Goal: Task Accomplishment & Management: Manage account settings

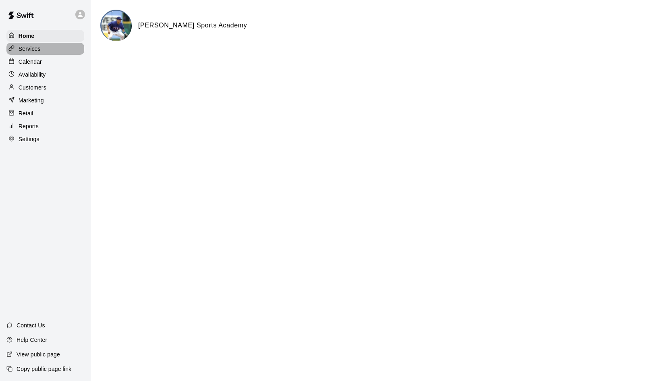
click at [30, 47] on p "Services" at bounding box center [30, 49] width 22 height 8
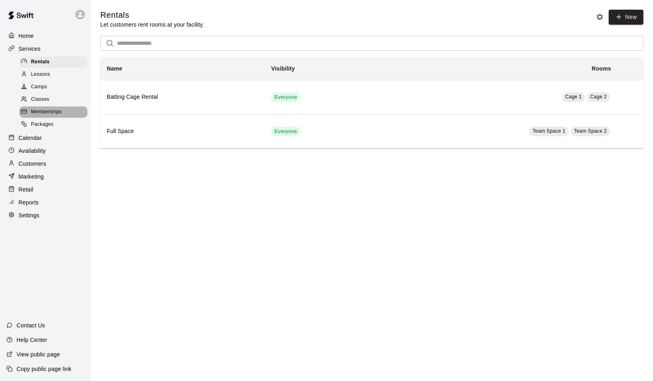
click at [49, 109] on span "Memberships" at bounding box center [46, 112] width 31 height 8
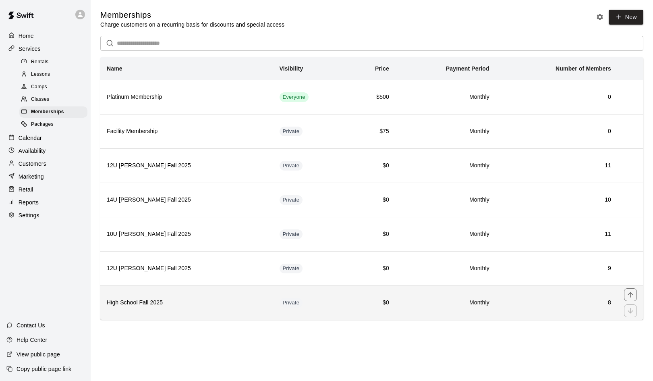
click at [201, 295] on th "High School Fall 2025" at bounding box center [186, 302] width 173 height 34
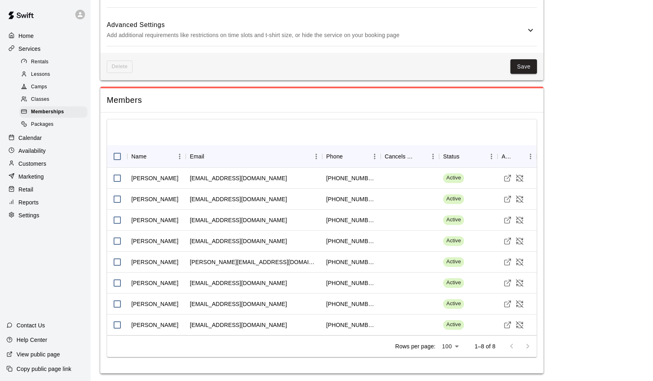
scroll to position [524, 0]
click at [508, 176] on line "Visit customer profile" at bounding box center [509, 177] width 4 height 4
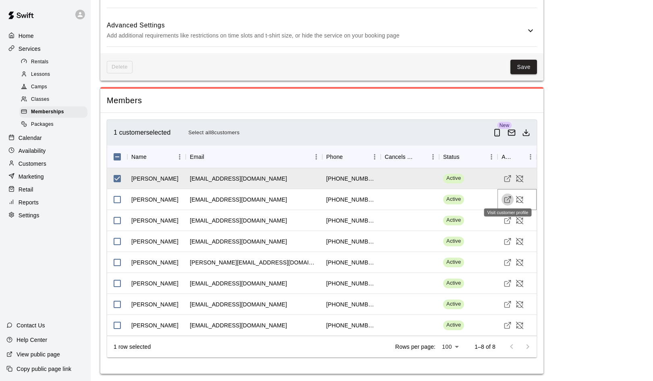
click at [507, 196] on icon "Visit customer profile" at bounding box center [508, 199] width 8 height 8
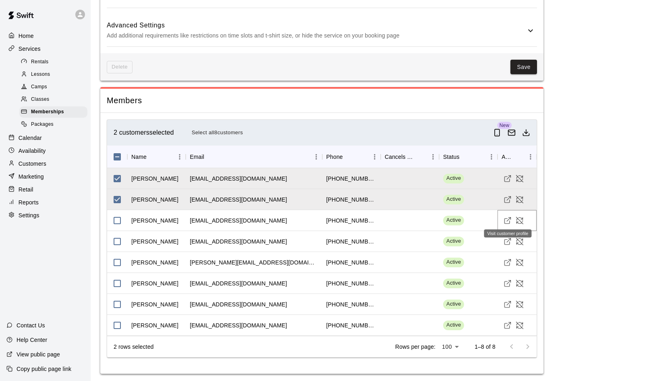
click at [508, 219] on icon "Visit customer profile" at bounding box center [508, 220] width 8 height 8
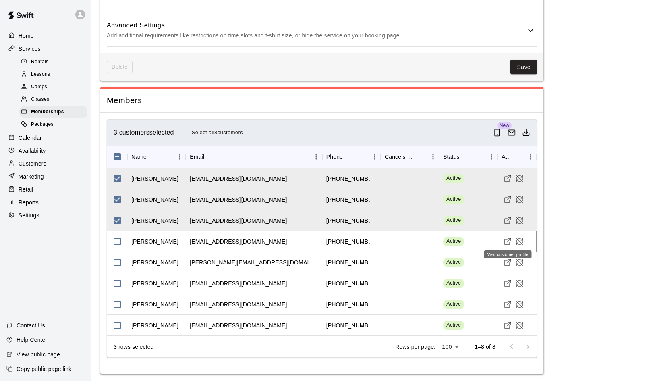
click at [508, 241] on icon "Visit customer profile" at bounding box center [508, 241] width 8 height 8
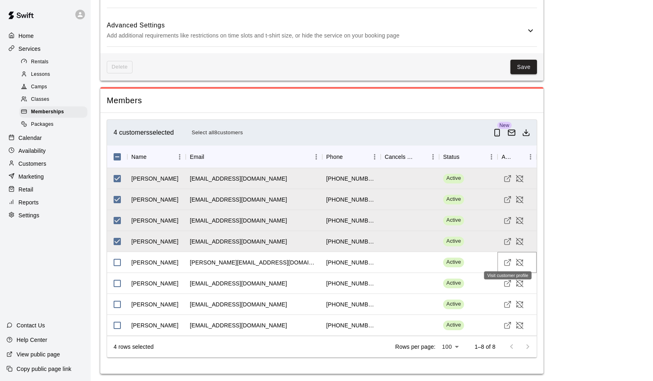
click at [508, 262] on icon "Visit customer profile" at bounding box center [508, 262] width 8 height 8
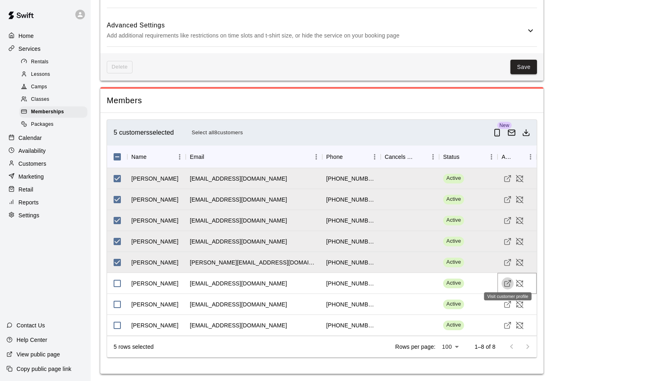
click at [505, 282] on icon "Visit customer profile" at bounding box center [508, 283] width 8 height 8
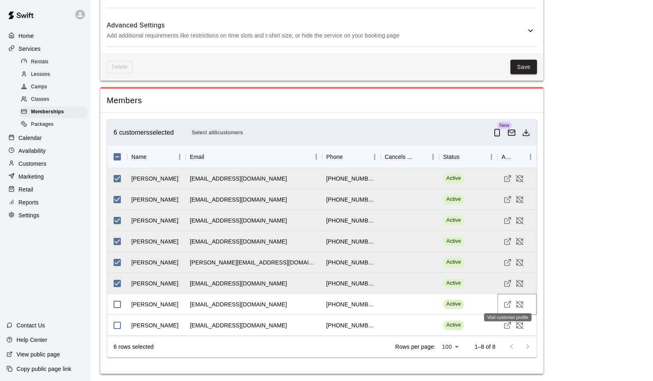
click at [506, 302] on icon "Visit customer profile" at bounding box center [508, 304] width 8 height 8
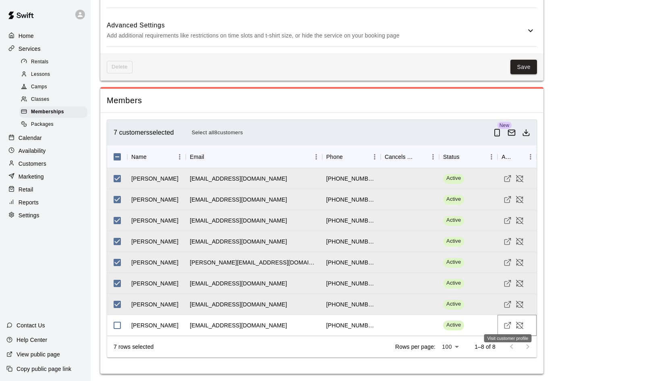
click at [507, 322] on icon "Visit customer profile" at bounding box center [508, 325] width 8 height 8
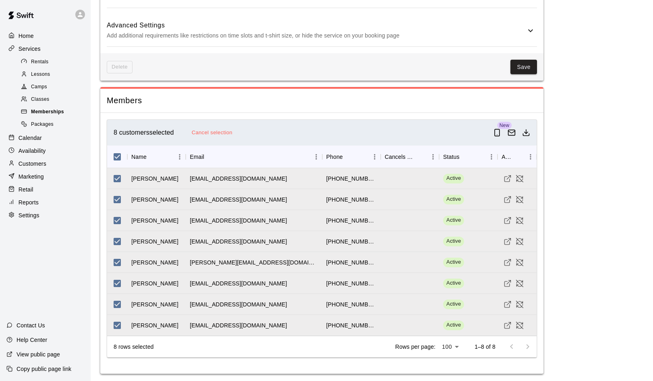
click at [46, 108] on span "Memberships" at bounding box center [47, 112] width 33 height 8
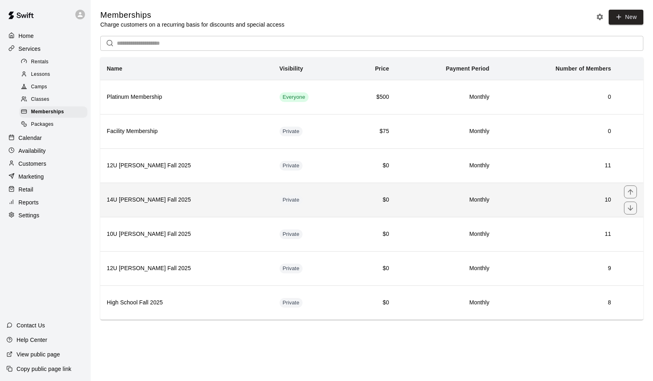
click at [134, 197] on h6 "14U Duran-Mendez Fall 2025" at bounding box center [187, 199] width 160 height 9
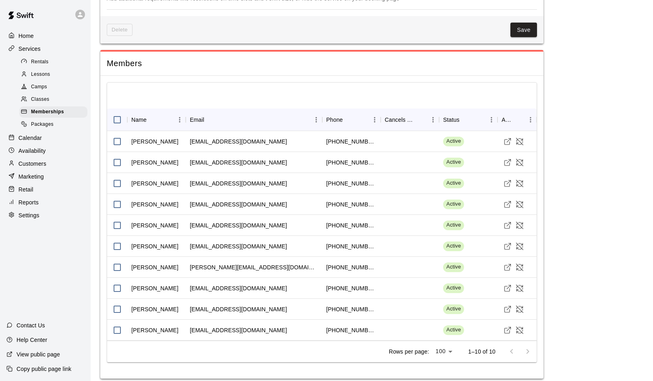
scroll to position [673, 0]
click at [507, 159] on icon "Visit customer profile" at bounding box center [508, 163] width 8 height 8
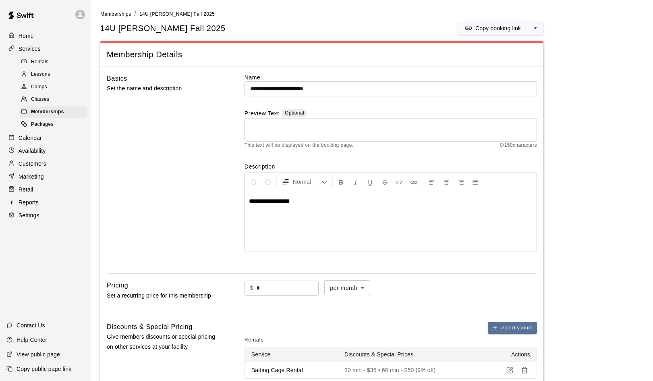
scroll to position [0, 0]
click at [39, 109] on span "Memberships" at bounding box center [47, 112] width 33 height 8
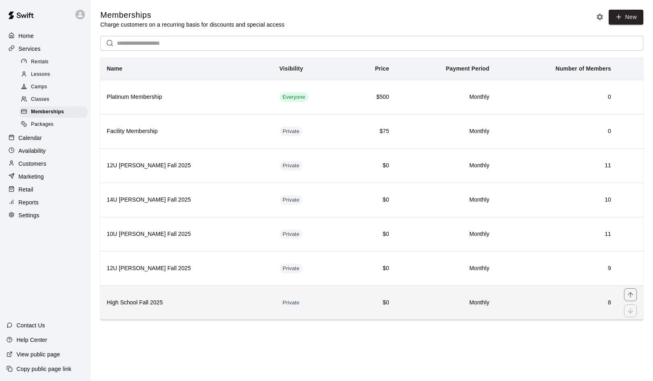
click at [161, 300] on h6 "High School Fall 2025" at bounding box center [187, 302] width 160 height 9
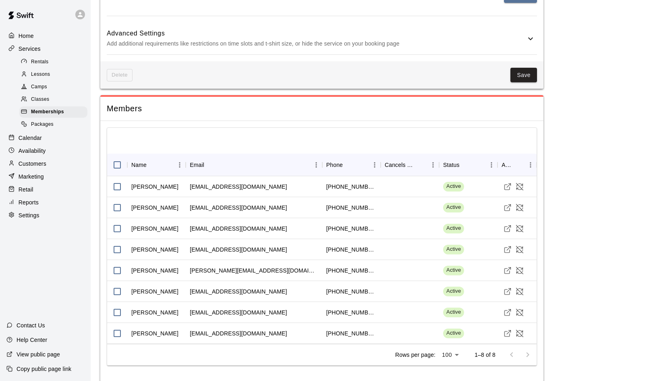
scroll to position [519, 0]
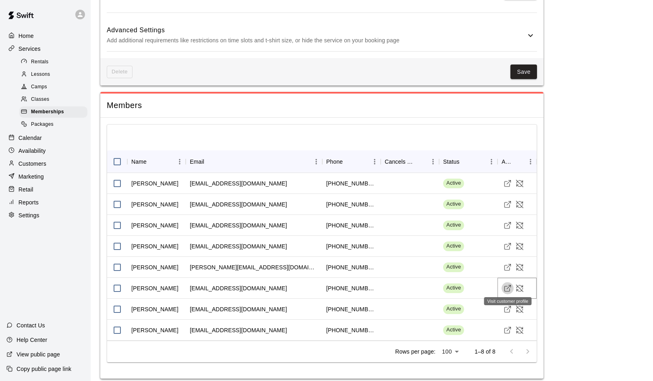
click at [506, 286] on icon "Visit customer profile" at bounding box center [508, 288] width 8 height 8
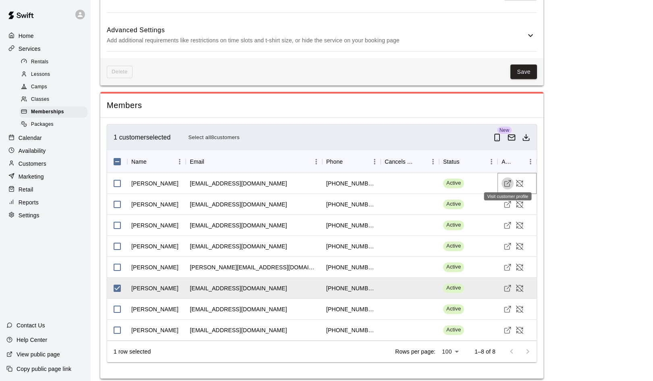
click at [508, 181] on icon "Visit customer profile" at bounding box center [508, 183] width 8 height 8
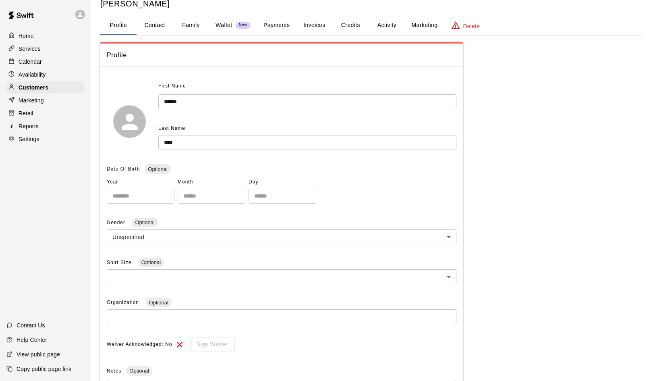
scroll to position [34, 0]
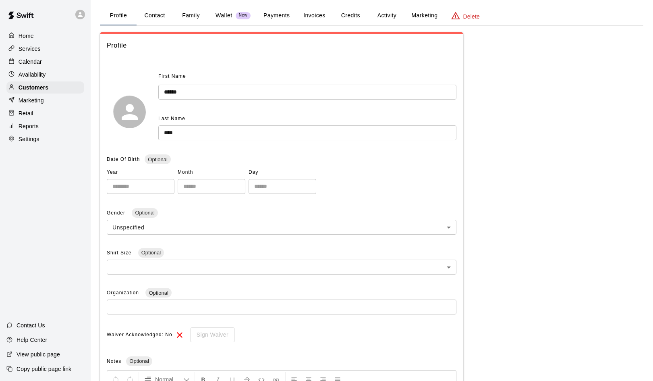
click at [271, 15] on button "Payments" at bounding box center [276, 15] width 39 height 19
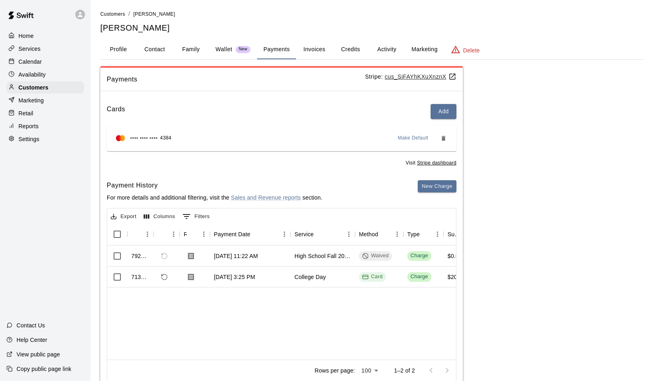
scroll to position [0, 0]
click at [311, 47] on button "Invoices" at bounding box center [314, 49] width 36 height 19
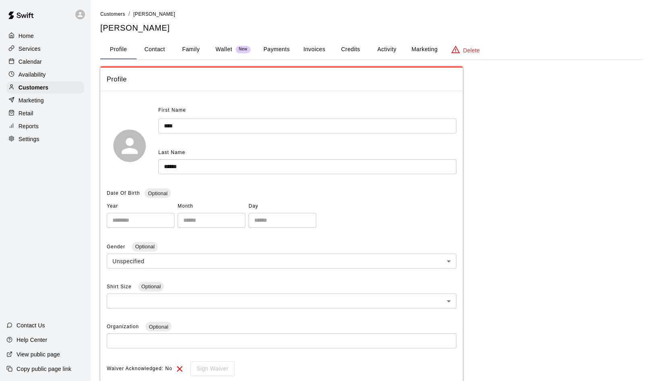
click at [279, 47] on button "Payments" at bounding box center [276, 49] width 39 height 19
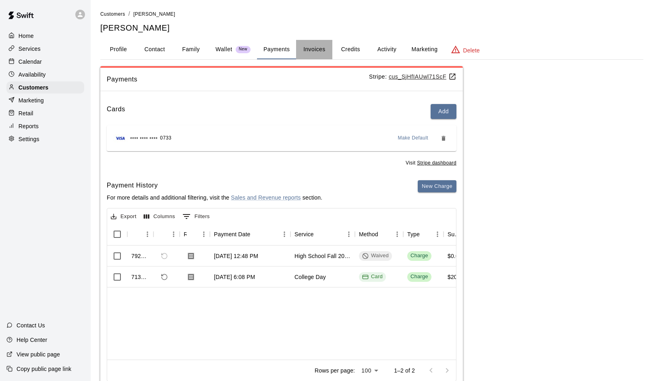
click at [312, 49] on button "Invoices" at bounding box center [314, 49] width 36 height 19
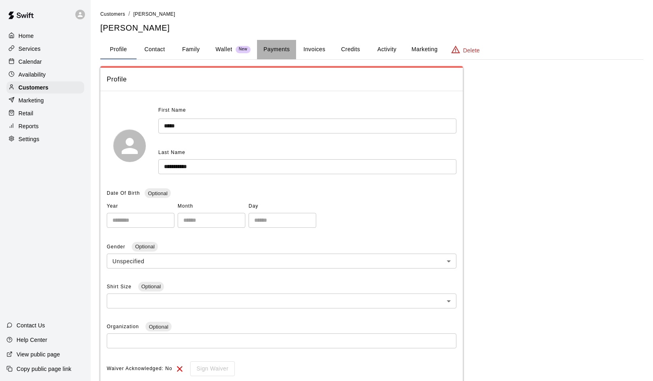
click at [284, 49] on button "Payments" at bounding box center [276, 49] width 39 height 19
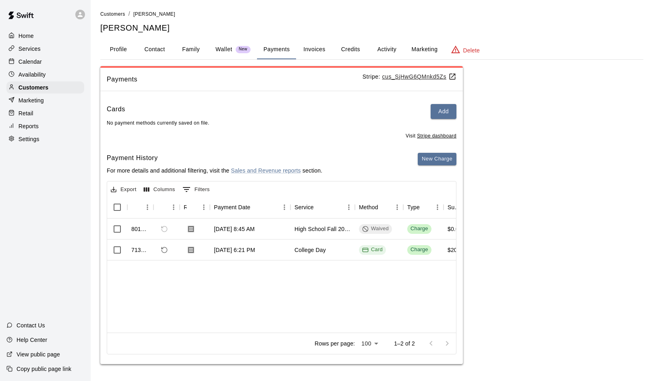
click at [316, 46] on button "Invoices" at bounding box center [314, 49] width 36 height 19
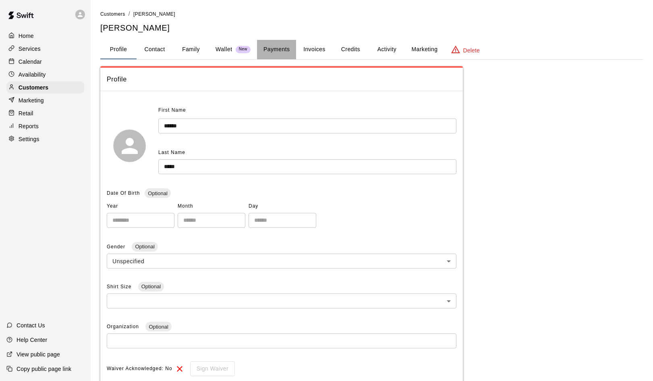
click at [277, 48] on button "Payments" at bounding box center [276, 49] width 39 height 19
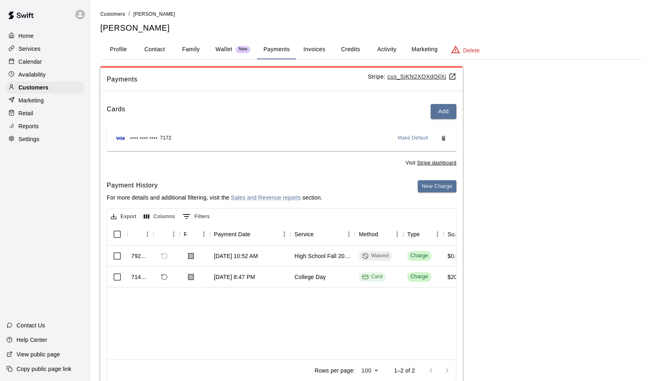
click at [317, 48] on button "Invoices" at bounding box center [314, 49] width 36 height 19
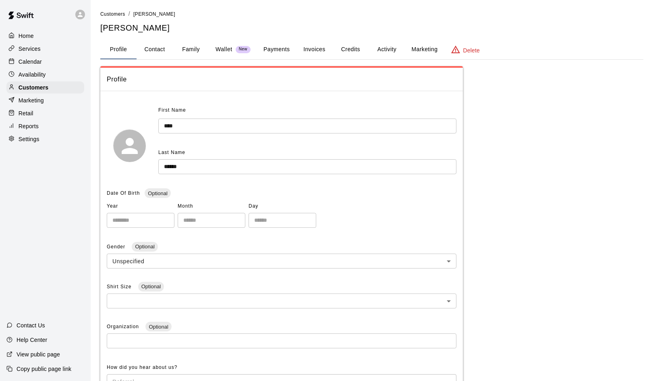
click at [284, 49] on button "Payments" at bounding box center [276, 49] width 39 height 19
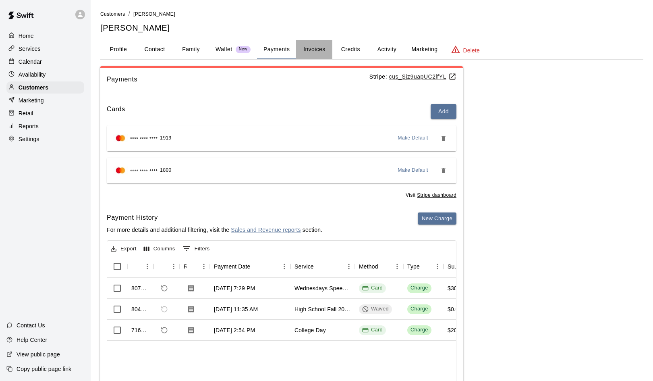
click at [314, 49] on button "Invoices" at bounding box center [314, 49] width 36 height 19
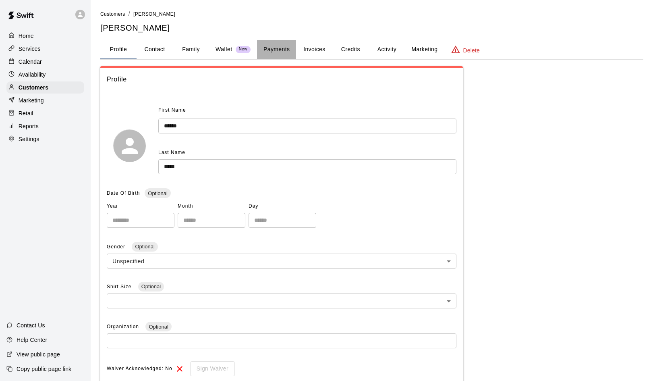
click at [280, 48] on button "Payments" at bounding box center [276, 49] width 39 height 19
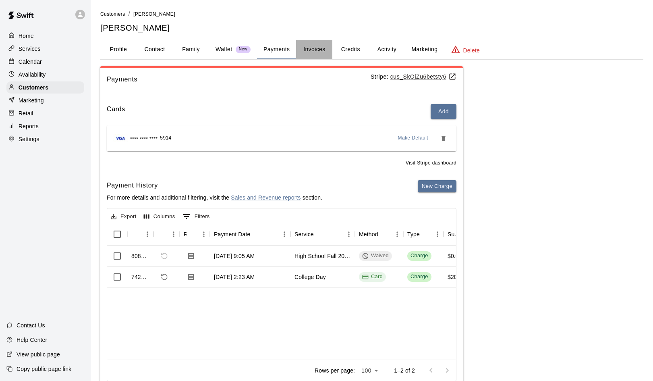
click at [315, 49] on button "Invoices" at bounding box center [314, 49] width 36 height 19
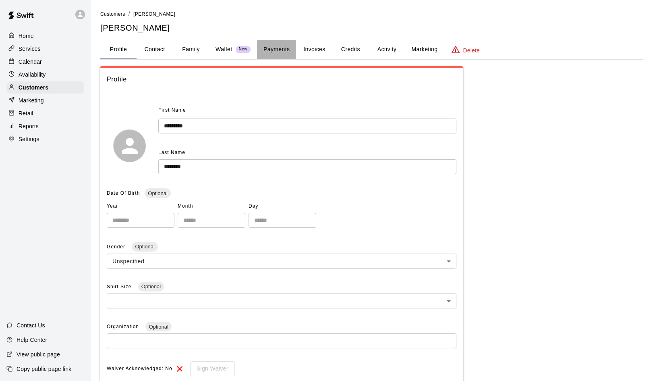
click at [278, 49] on button "Payments" at bounding box center [276, 49] width 39 height 19
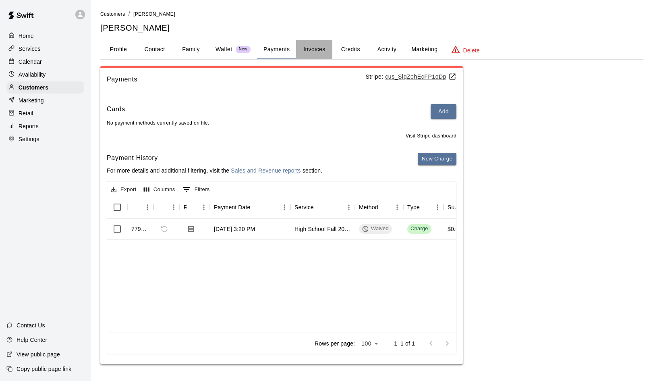
click at [317, 50] on button "Invoices" at bounding box center [314, 49] width 36 height 19
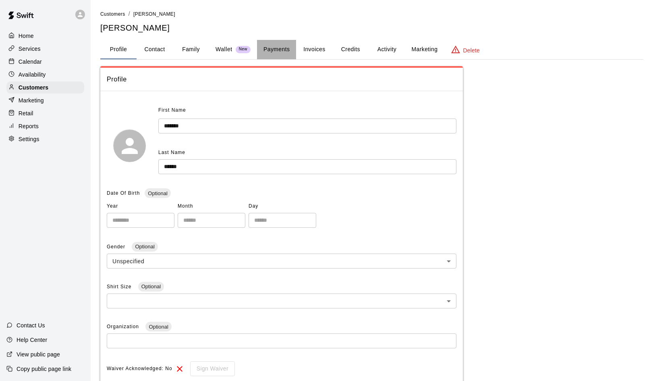
click at [272, 49] on button "Payments" at bounding box center [276, 49] width 39 height 19
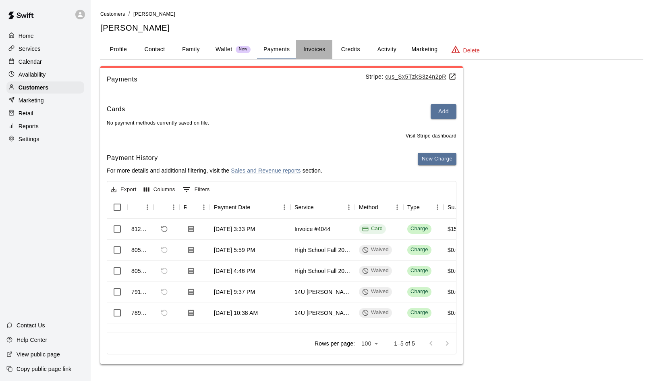
click at [318, 46] on button "Invoices" at bounding box center [314, 49] width 36 height 19
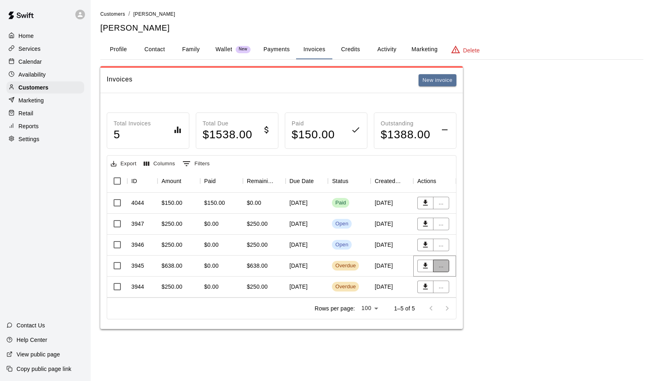
click at [444, 267] on button "..." at bounding box center [441, 265] width 16 height 12
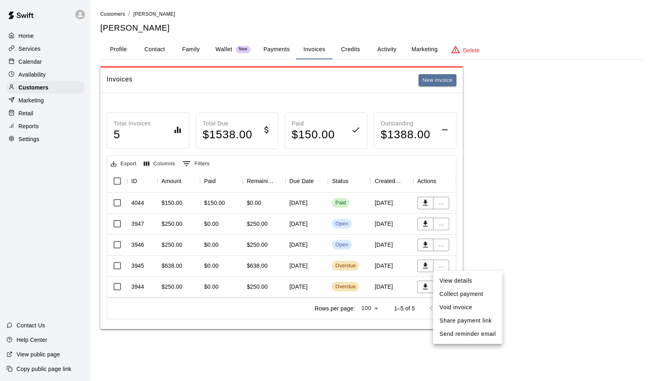
click at [449, 308] on li "Void invoice" at bounding box center [467, 307] width 69 height 13
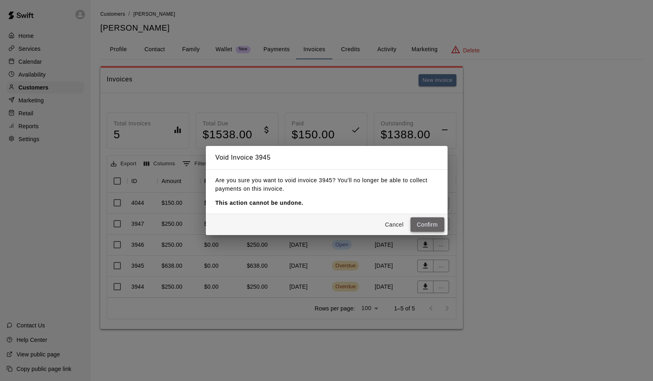
click at [438, 227] on button "Confirm" at bounding box center [428, 224] width 34 height 15
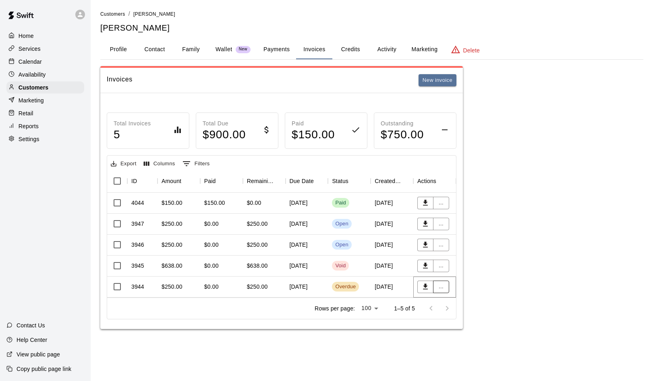
click at [440, 288] on button "..." at bounding box center [441, 286] width 16 height 12
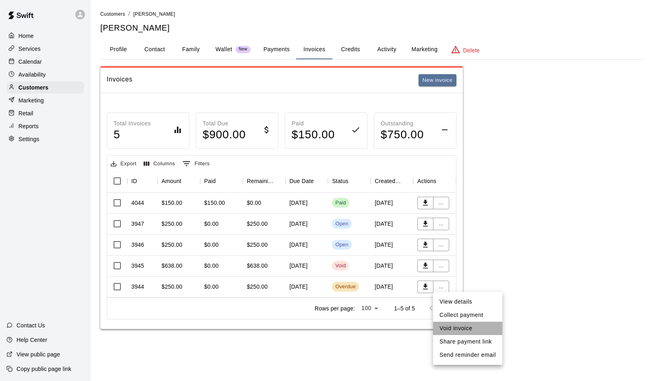
click at [452, 326] on li "Void invoice" at bounding box center [467, 328] width 69 height 13
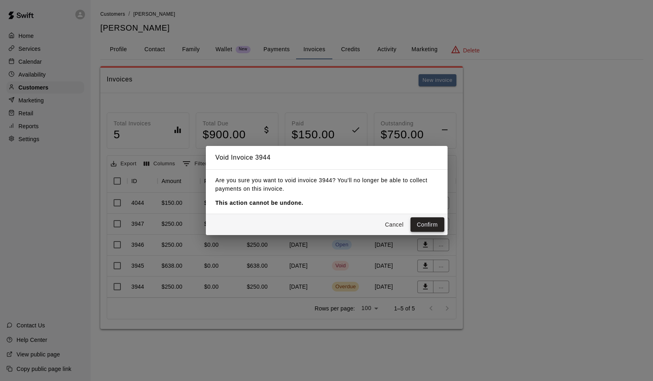
click at [430, 225] on button "Confirm" at bounding box center [428, 224] width 34 height 15
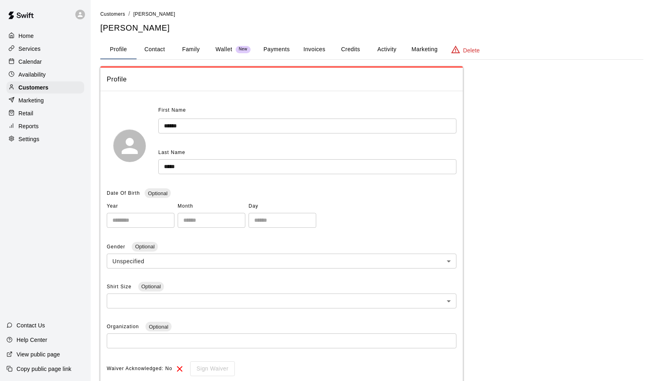
click at [317, 50] on button "Invoices" at bounding box center [314, 49] width 36 height 19
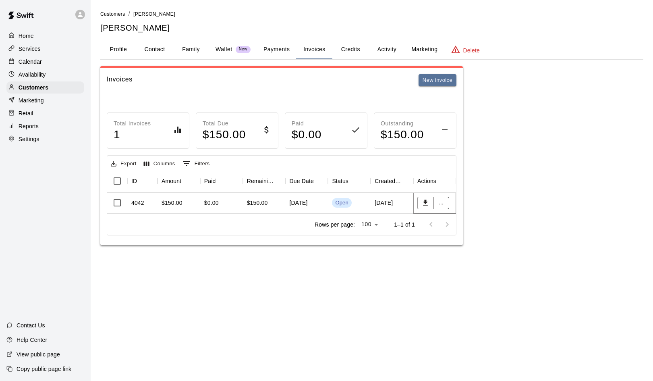
click at [443, 200] on button "..." at bounding box center [441, 203] width 16 height 12
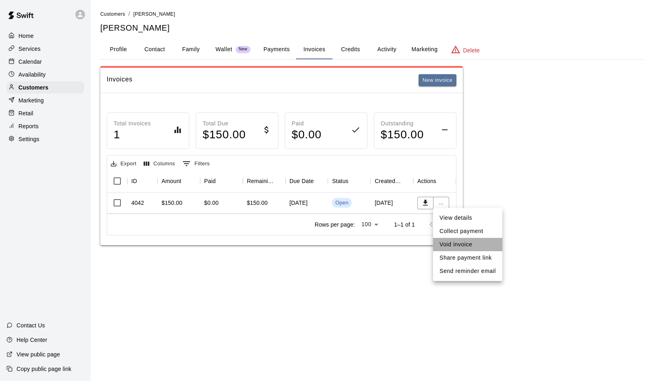
click at [446, 241] on li "Void invoice" at bounding box center [467, 244] width 69 height 13
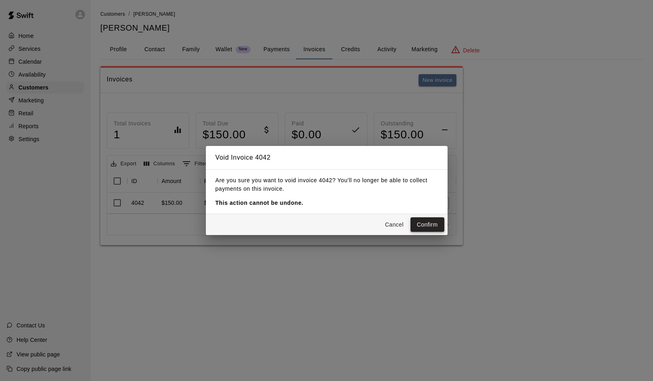
click at [432, 223] on button "Confirm" at bounding box center [428, 224] width 34 height 15
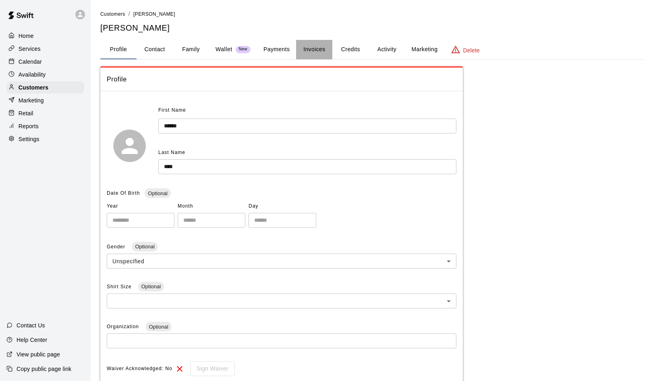
click at [314, 50] on button "Invoices" at bounding box center [314, 49] width 36 height 19
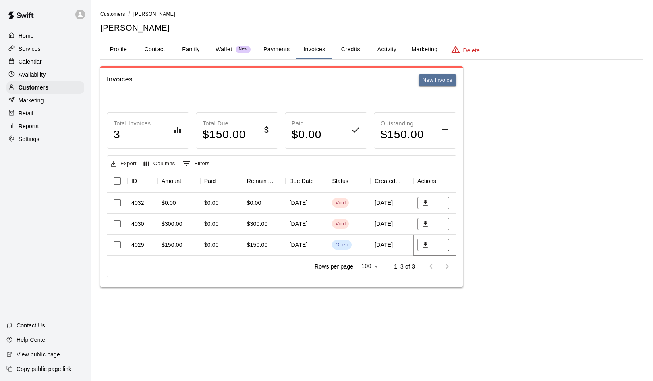
click at [434, 248] on button "..." at bounding box center [441, 245] width 16 height 12
click at [452, 284] on li "Void invoice" at bounding box center [467, 286] width 69 height 13
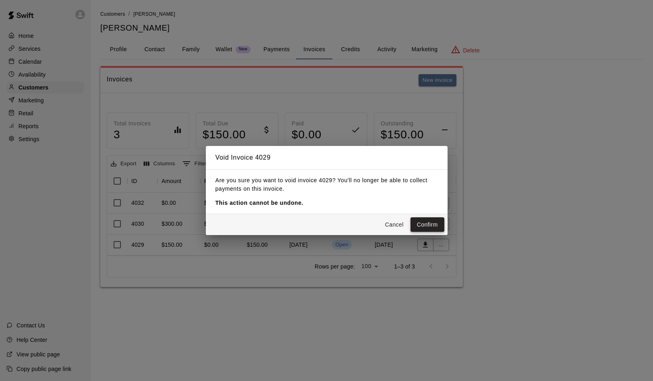
click at [430, 228] on button "Confirm" at bounding box center [428, 224] width 34 height 15
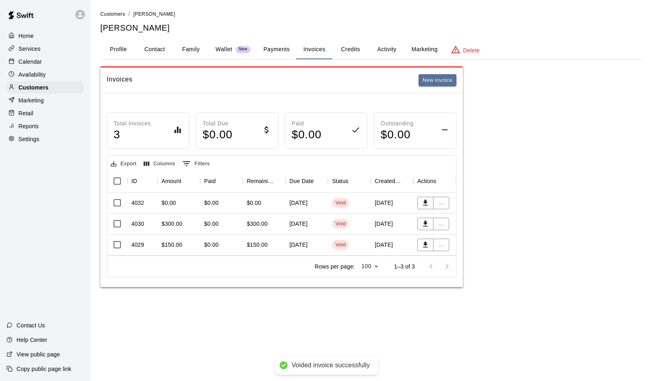
click at [535, 243] on div "Invoices New invoice Total Invoices 3 Total Due $ 0.00 Paid $ 0.00 Outstanding …" at bounding box center [371, 176] width 543 height 221
